Goal: Transaction & Acquisition: Obtain resource

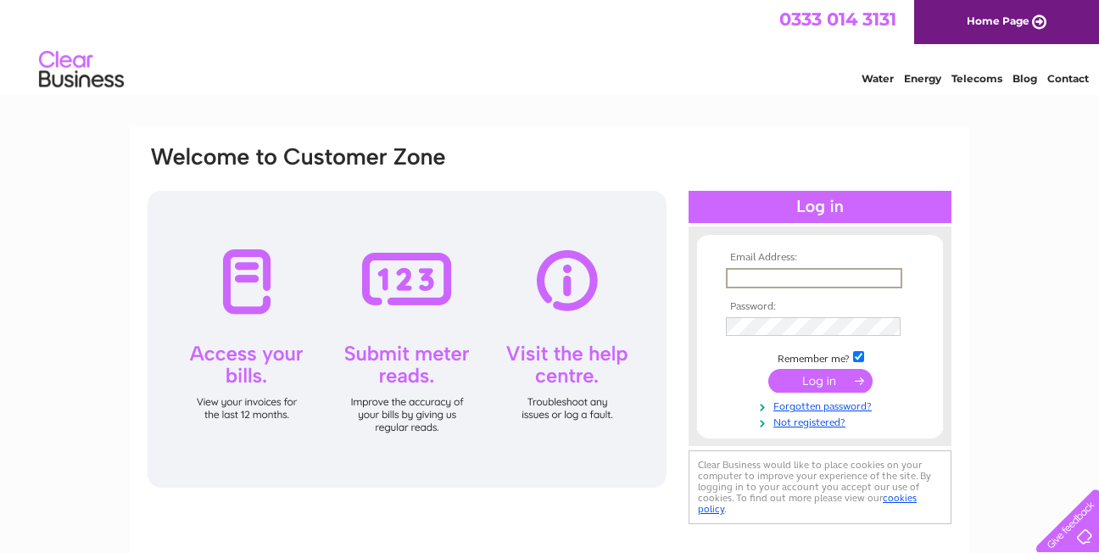
type input "[EMAIL_ADDRESS][DOMAIN_NAME]"
click at [832, 381] on input "submit" at bounding box center [820, 381] width 104 height 24
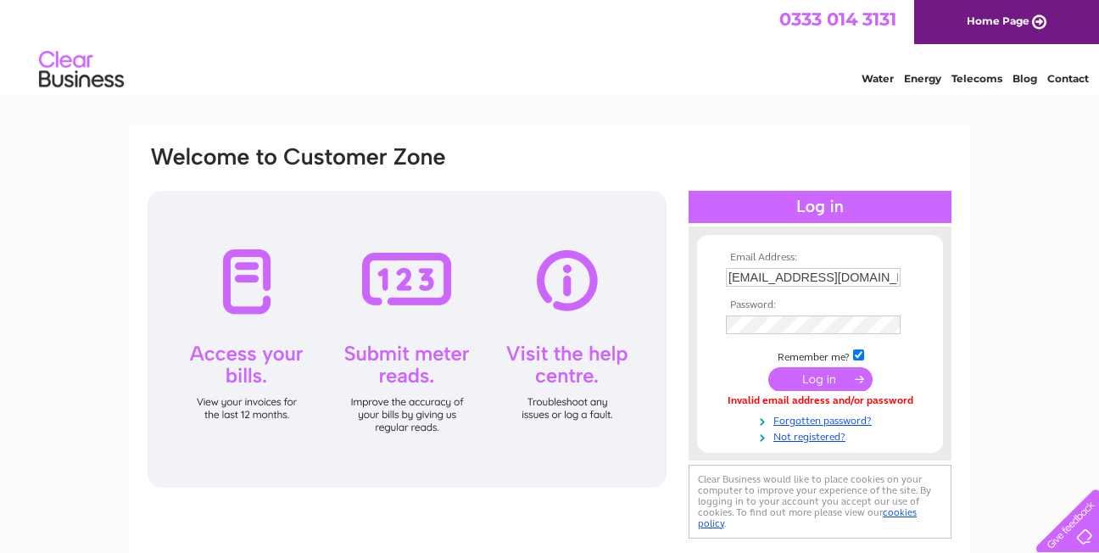
click at [831, 380] on input "submit" at bounding box center [820, 379] width 104 height 24
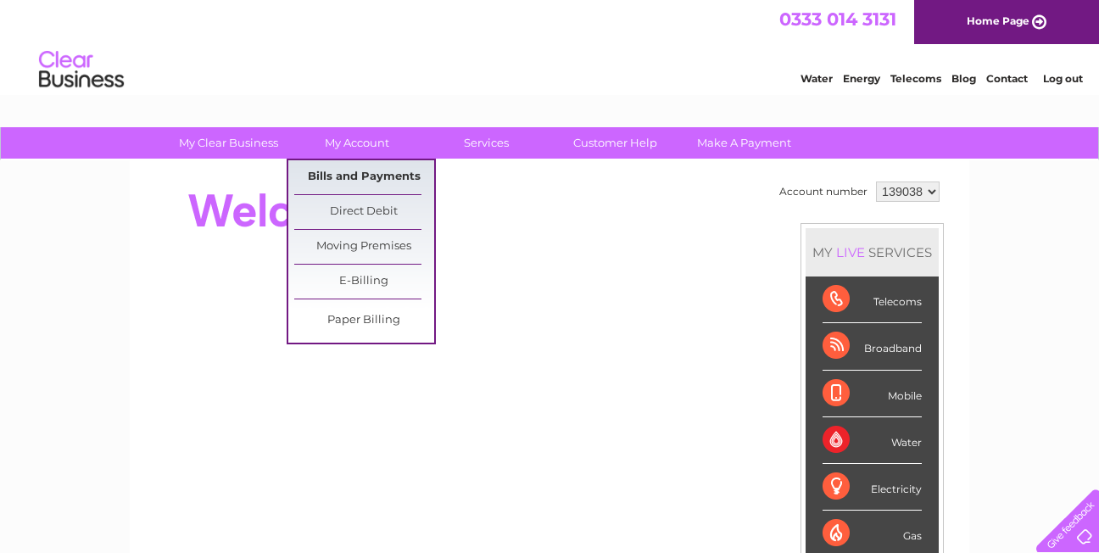
click at [356, 175] on link "Bills and Payments" at bounding box center [364, 177] width 140 height 34
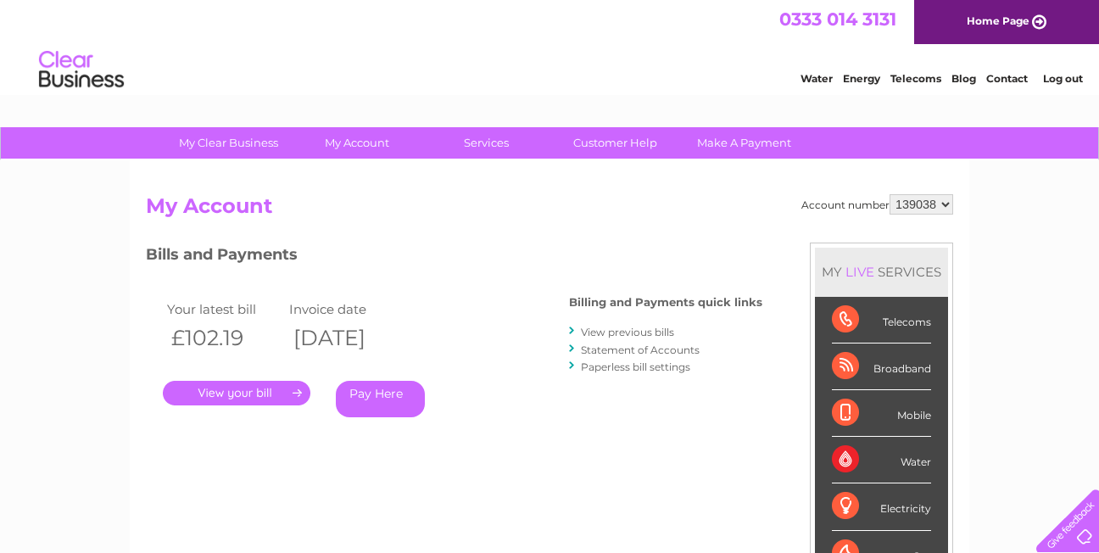
click at [620, 332] on link "View previous bills" at bounding box center [627, 332] width 93 height 13
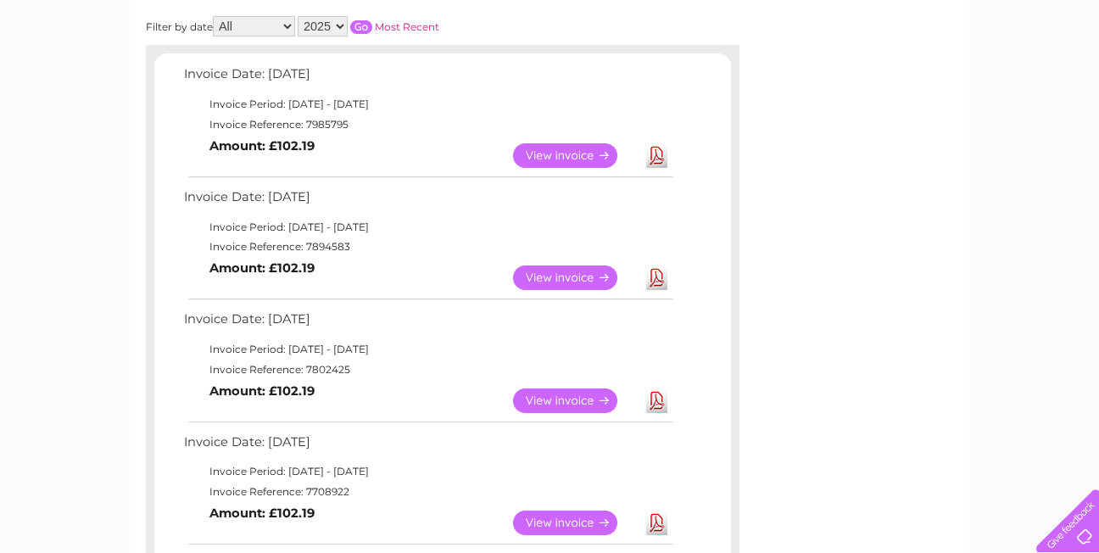
scroll to position [254, 0]
click at [656, 403] on link "Download" at bounding box center [656, 401] width 21 height 25
click at [657, 278] on link "Download" at bounding box center [656, 278] width 21 height 25
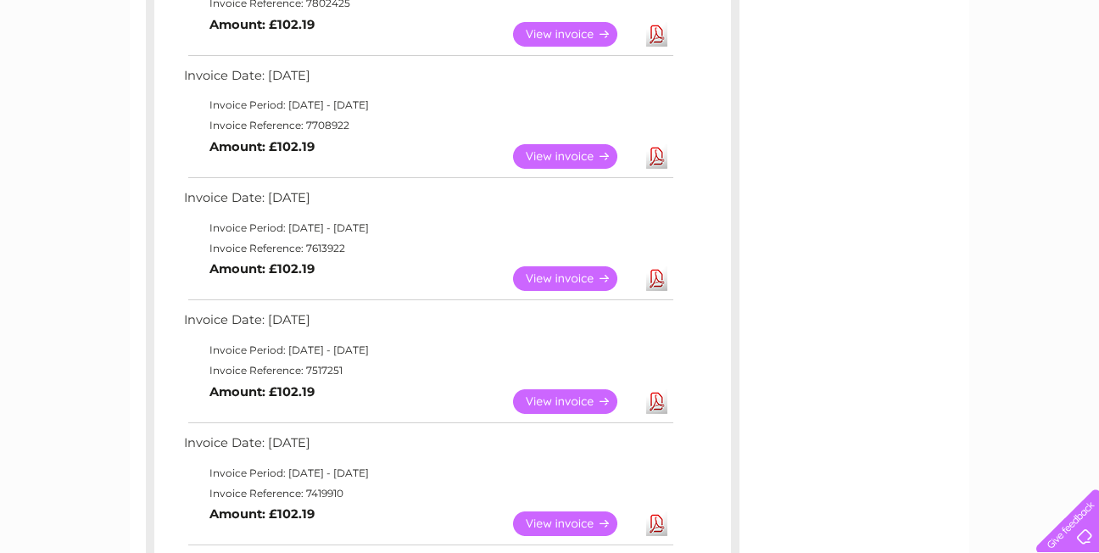
scroll to position [678, 0]
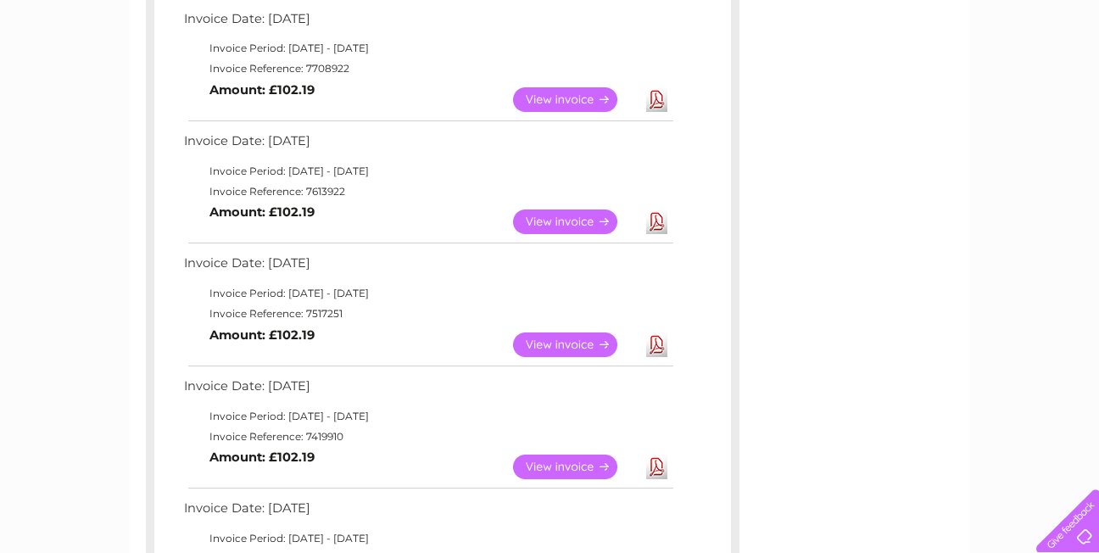
drag, startPoint x: 655, startPoint y: 221, endPoint x: 662, endPoint y: 217, distance: 8.7
drag, startPoint x: 662, startPoint y: 217, endPoint x: 654, endPoint y: 221, distance: 9.5
click at [654, 221] on link "Download" at bounding box center [656, 221] width 21 height 25
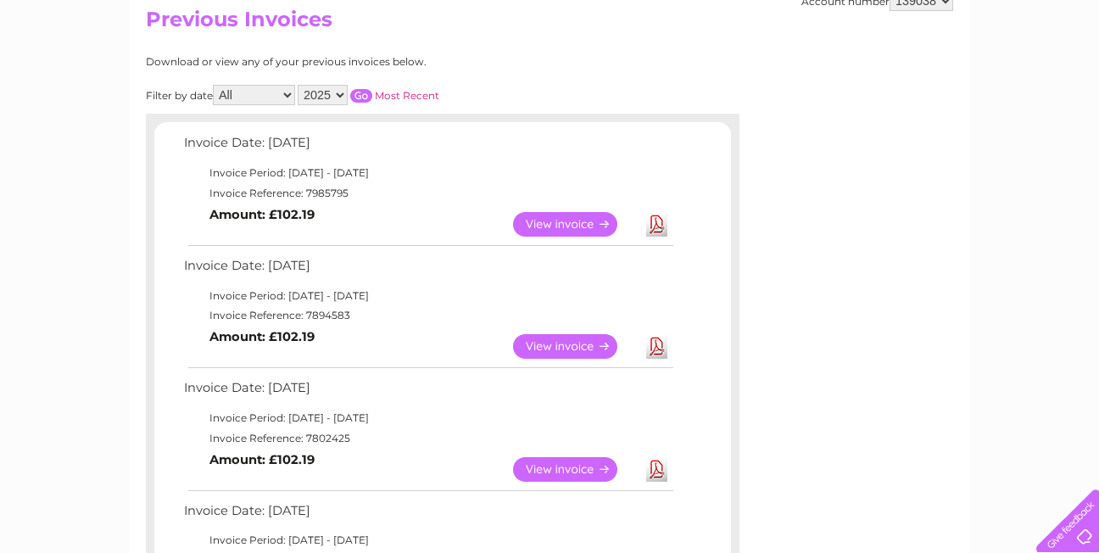
scroll to position [159, 0]
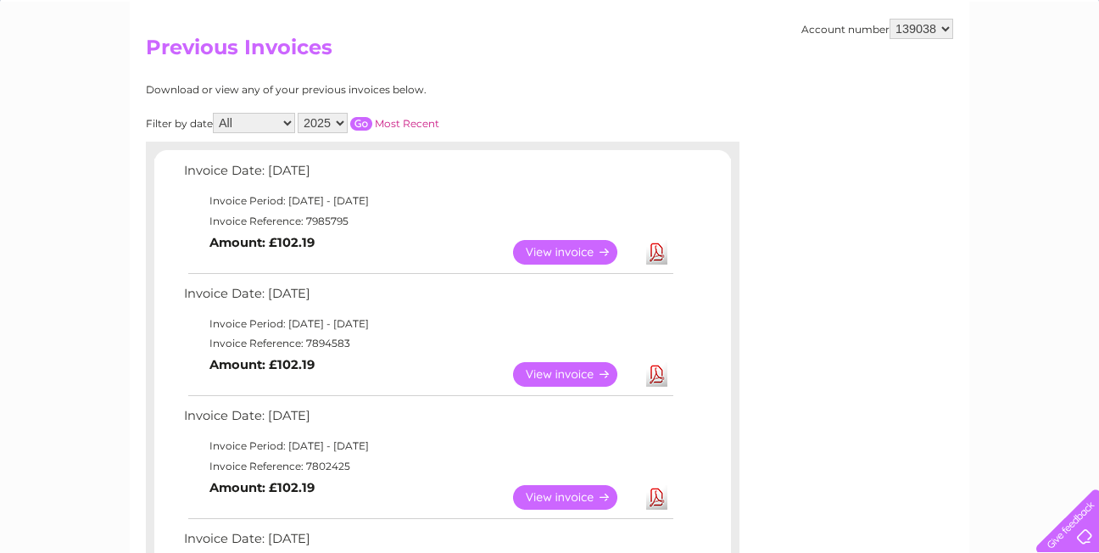
click at [661, 374] on link "Download" at bounding box center [656, 374] width 21 height 25
click at [652, 253] on link "Download" at bounding box center [656, 252] width 21 height 25
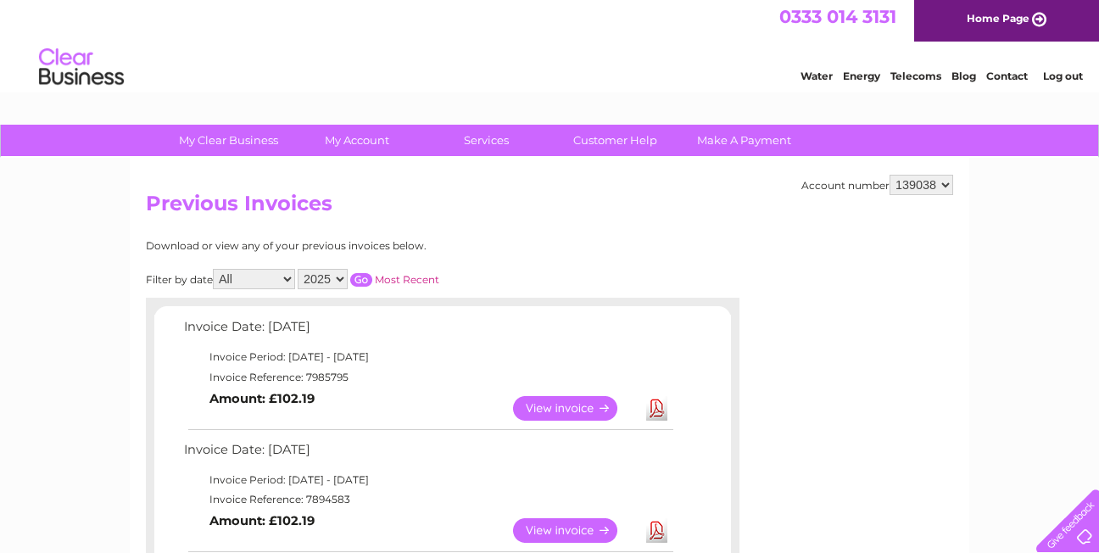
scroll to position [0, 0]
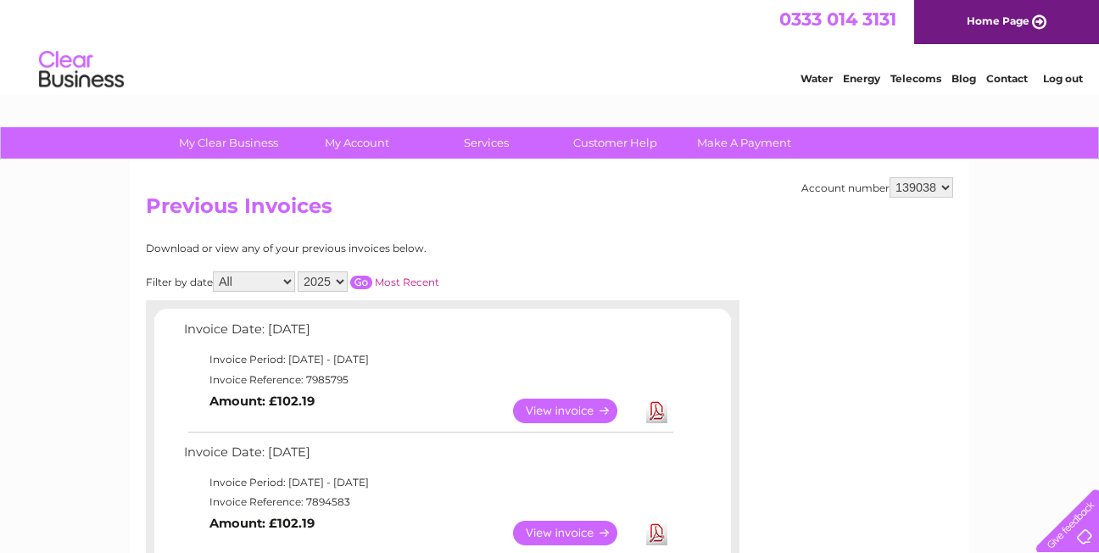
click at [1058, 77] on link "Log out" at bounding box center [1063, 78] width 40 height 13
